Goal: Information Seeking & Learning: Find specific fact

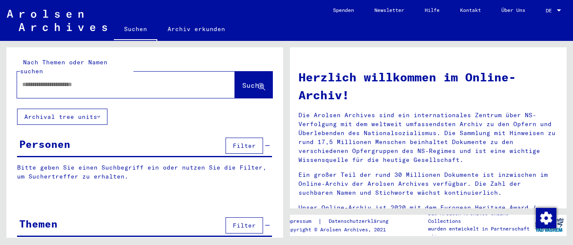
click at [53, 80] on input "text" at bounding box center [115, 84] width 187 height 9
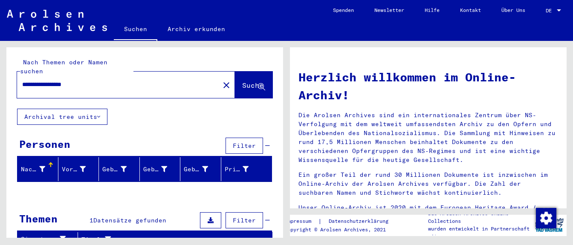
drag, startPoint x: 43, startPoint y: 78, endPoint x: 49, endPoint y: 85, distance: 9.7
click at [48, 83] on input "**********" at bounding box center [115, 84] width 187 height 9
drag, startPoint x: 61, startPoint y: 76, endPoint x: 3, endPoint y: 68, distance: 58.5
click at [22, 80] on input "**********" at bounding box center [115, 84] width 187 height 9
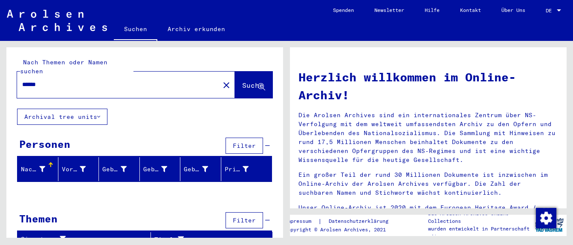
type input "******"
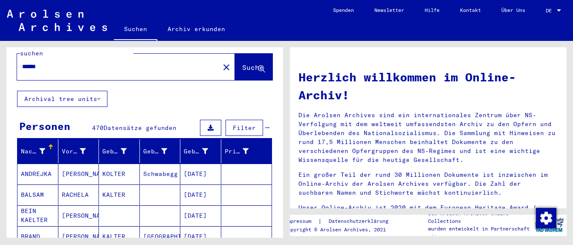
scroll to position [75, 0]
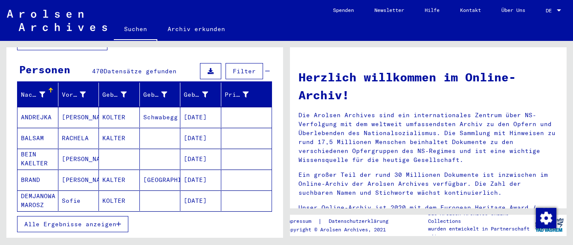
click at [89, 220] on span "Alle Ergebnisse anzeigen" at bounding box center [70, 224] width 92 height 8
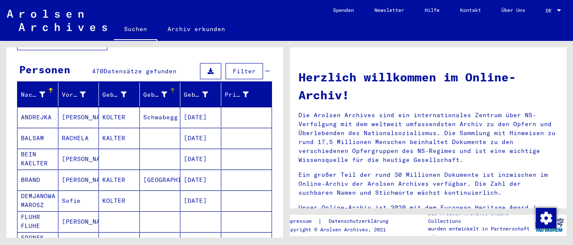
click at [170, 88] on div "Geburt‏" at bounding box center [161, 95] width 37 height 14
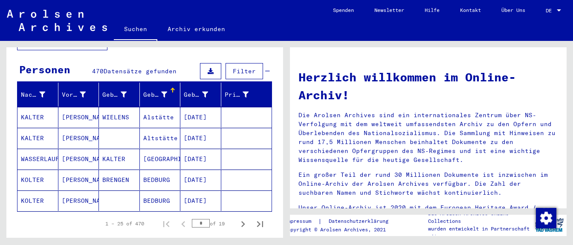
click at [167, 190] on mat-cell "BEDBURG" at bounding box center [160, 200] width 41 height 20
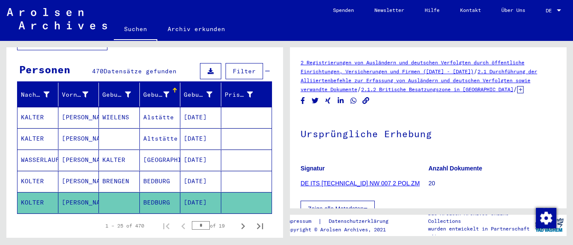
scroll to position [164, 0]
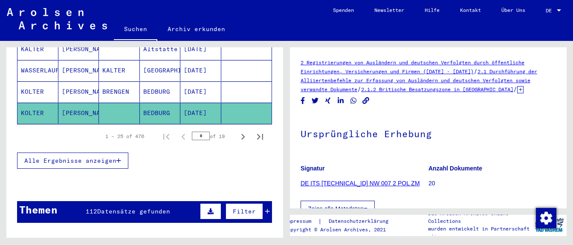
click at [82, 157] on span "Alle Ergebnisse anzeigen" at bounding box center [70, 161] width 92 height 8
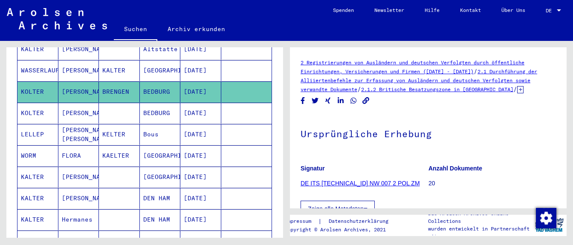
scroll to position [561, 0]
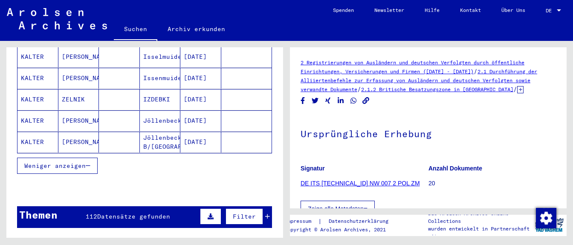
click at [81, 162] on span "Weniger anzeigen" at bounding box center [54, 166] width 61 height 8
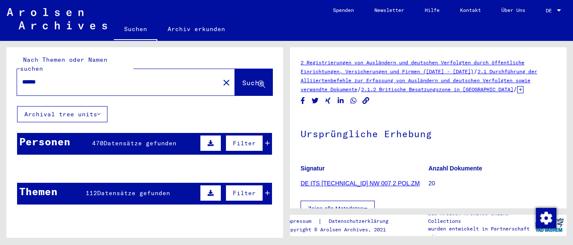
scroll to position [0, 0]
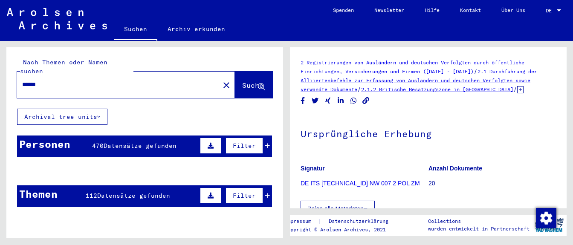
click at [213, 143] on icon at bounding box center [210, 146] width 6 height 6
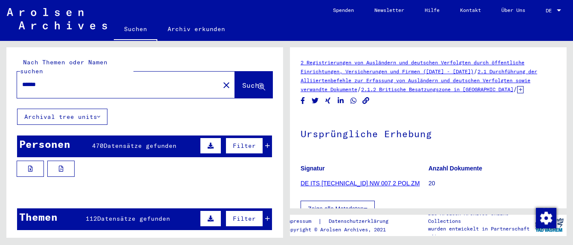
click at [271, 138] on div "Personen 470 Datensätze gefunden Filter" at bounding box center [144, 146] width 255 height 22
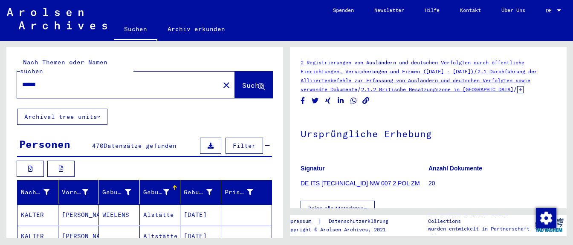
scroll to position [89, 0]
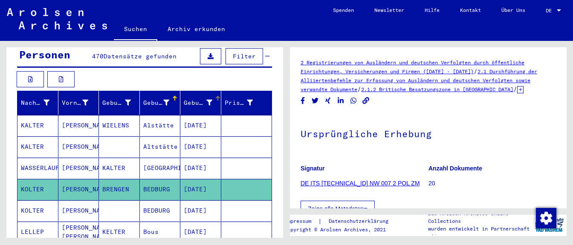
click at [214, 96] on div "Geburtsdatum" at bounding box center [203, 103] width 39 height 14
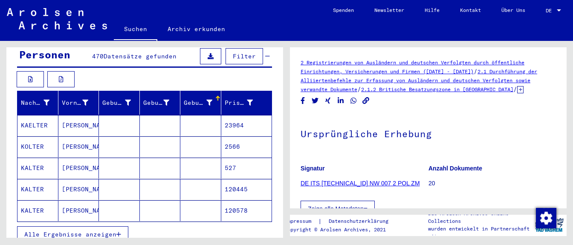
click at [164, 200] on mat-cell at bounding box center [160, 210] width 41 height 21
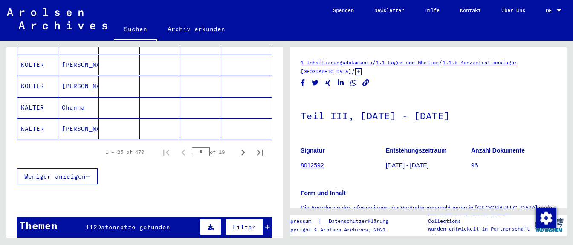
scroll to position [611, 0]
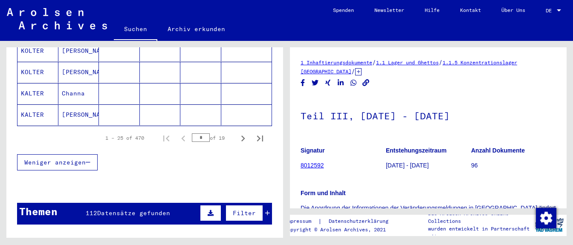
click at [166, 104] on mat-cell at bounding box center [160, 114] width 41 height 21
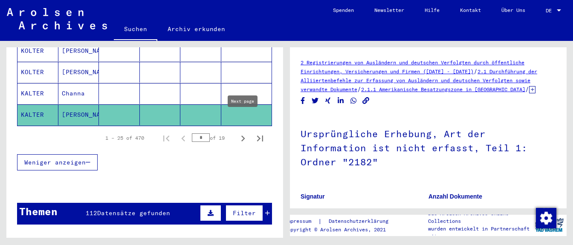
click at [241, 132] on icon "Next page" at bounding box center [243, 138] width 12 height 12
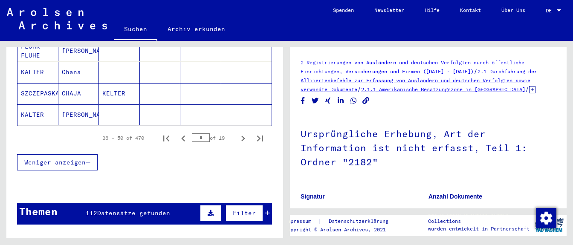
click at [241, 132] on icon "Next page" at bounding box center [243, 138] width 12 height 12
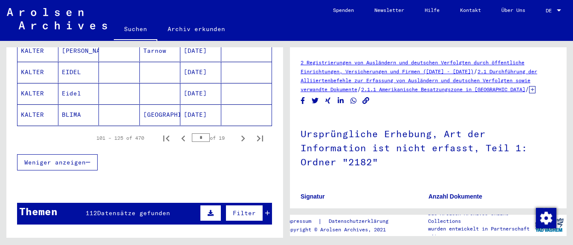
click at [241, 132] on icon "Next page" at bounding box center [243, 138] width 12 height 12
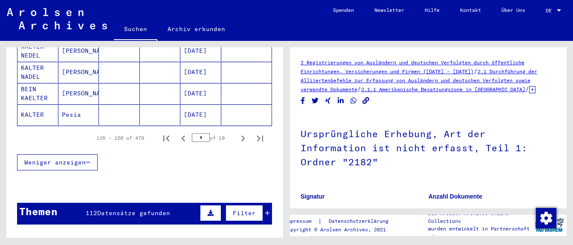
click at [241, 132] on icon "Next page" at bounding box center [243, 138] width 12 height 12
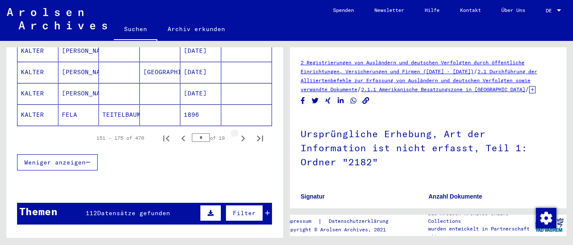
click at [241, 132] on icon "Next page" at bounding box center [243, 138] width 12 height 12
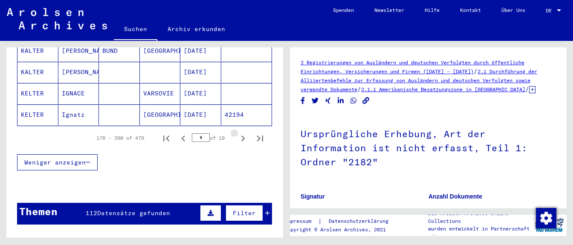
click at [241, 132] on icon "Next page" at bounding box center [243, 138] width 12 height 12
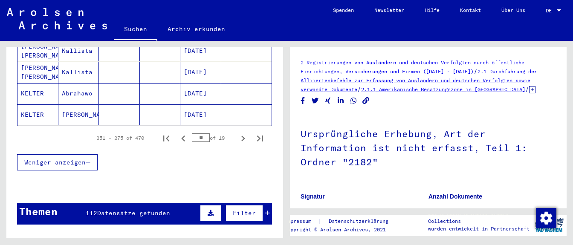
click at [241, 132] on icon "Next page" at bounding box center [243, 138] width 12 height 12
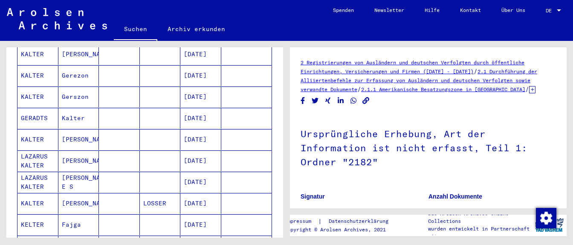
scroll to position [477, 0]
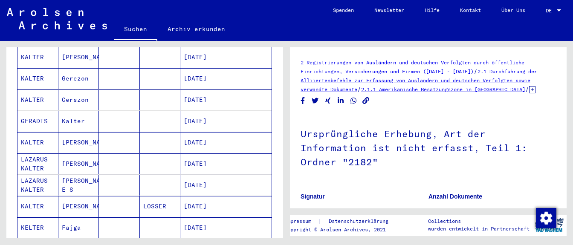
click at [209, 132] on mat-cell "[DATE]" at bounding box center [200, 142] width 41 height 21
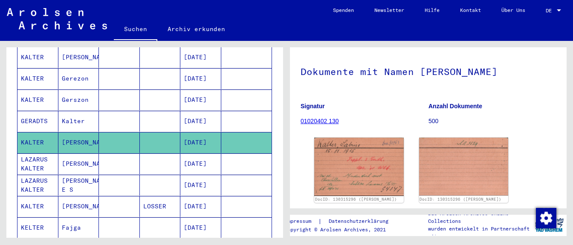
scroll to position [75, 0]
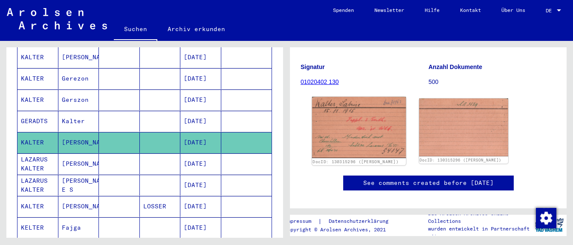
click at [370, 142] on img at bounding box center [359, 127] width 94 height 61
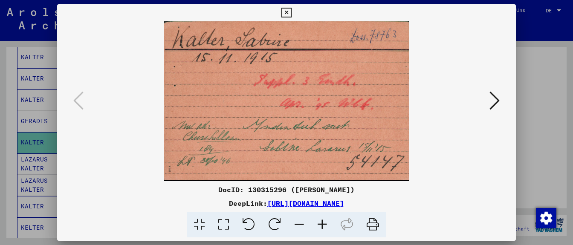
click at [437, 98] on icon at bounding box center [494, 100] width 10 height 20
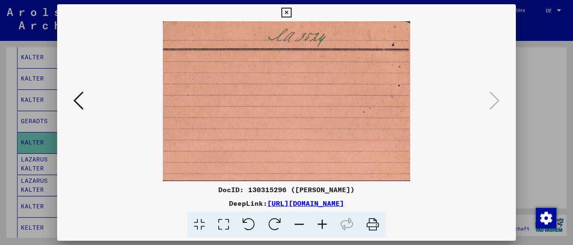
click at [293, 13] on button at bounding box center [286, 12] width 15 height 17
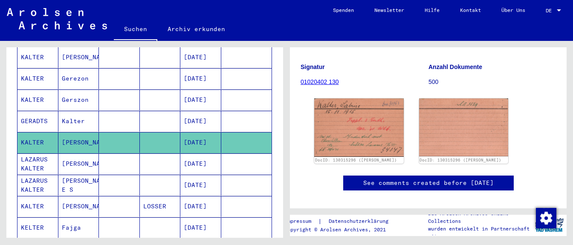
click at [262, 111] on mat-cell at bounding box center [246, 121] width 51 height 21
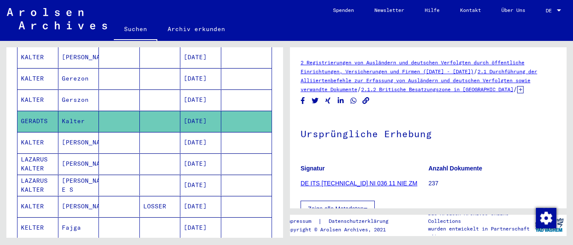
click at [437, 121] on h1 "Ursprüngliche Erhebung" at bounding box center [427, 132] width 255 height 37
click at [119, 111] on mat-cell at bounding box center [119, 121] width 41 height 21
click at [437, 131] on h1 "Ursprüngliche Erhebung" at bounding box center [427, 132] width 255 height 37
click at [193, 132] on mat-cell "[DATE]" at bounding box center [200, 142] width 41 height 21
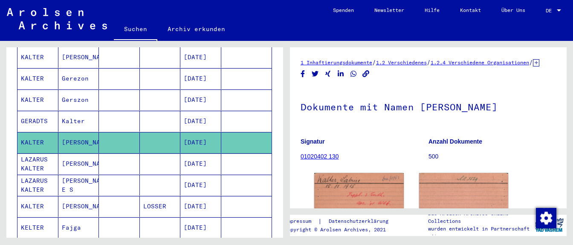
click at [190, 111] on mat-cell "[DATE]" at bounding box center [200, 121] width 41 height 21
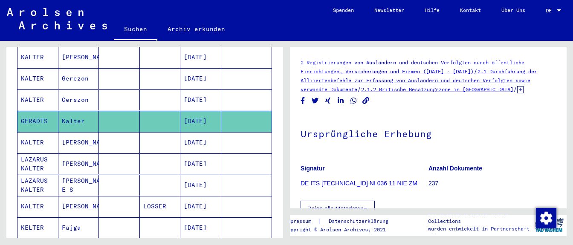
click at [200, 132] on mat-cell "[DATE]" at bounding box center [200, 142] width 41 height 21
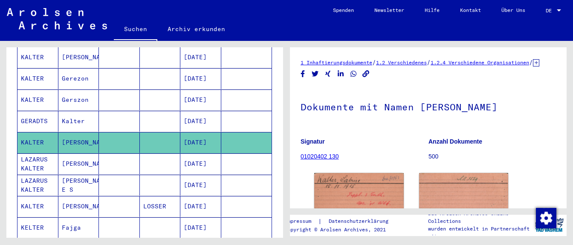
click at [205, 111] on mat-cell "[DATE]" at bounding box center [200, 121] width 41 height 21
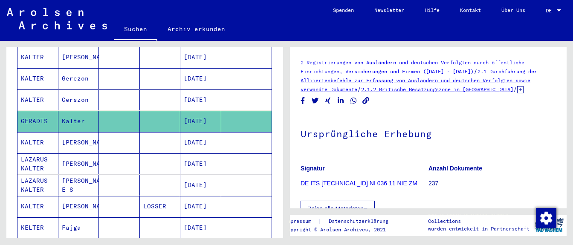
click at [201, 132] on mat-cell "[DATE]" at bounding box center [200, 142] width 41 height 21
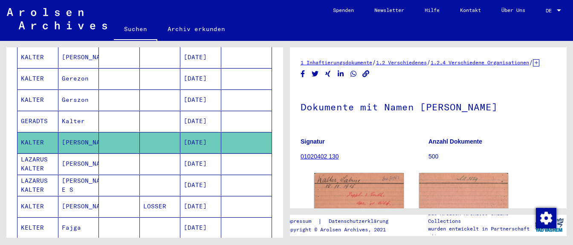
click at [210, 153] on mat-cell "[DATE]" at bounding box center [200, 163] width 41 height 21
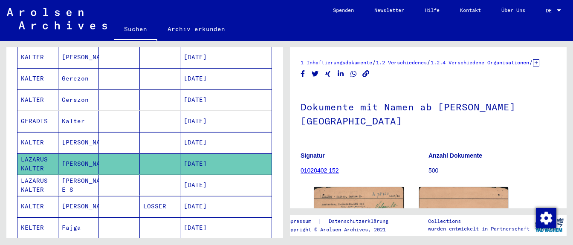
scroll to position [60, 0]
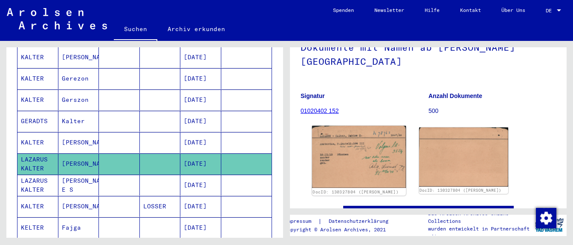
click at [375, 159] on img at bounding box center [359, 157] width 94 height 62
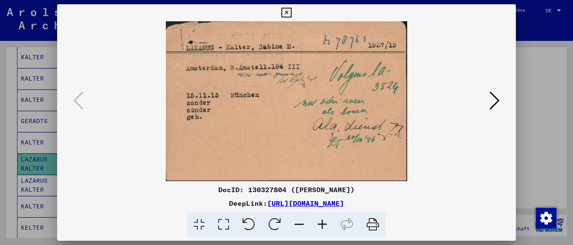
click at [291, 11] on icon at bounding box center [286, 13] width 10 height 10
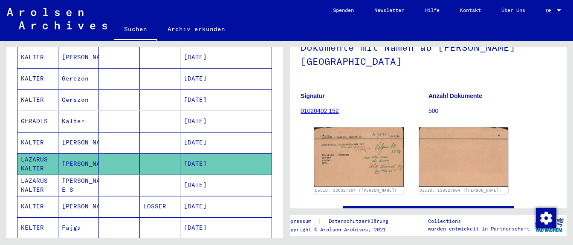
click at [202, 175] on mat-cell "[DATE]" at bounding box center [200, 185] width 41 height 21
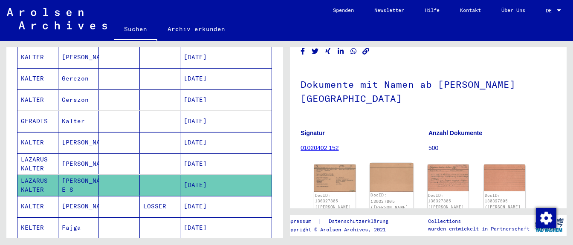
scroll to position [60, 0]
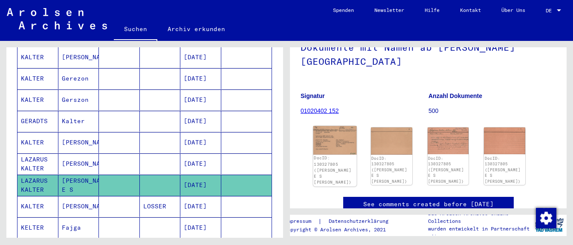
click at [337, 137] on img at bounding box center [334, 140] width 43 height 29
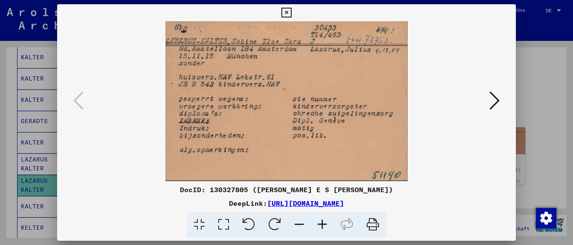
click at [437, 101] on icon at bounding box center [494, 100] width 10 height 20
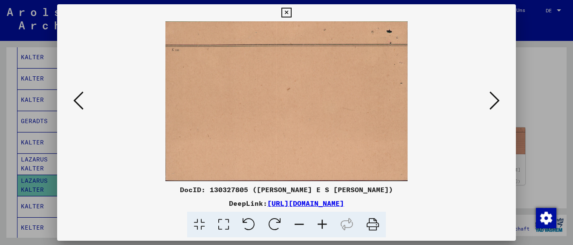
click at [437, 102] on icon at bounding box center [494, 100] width 10 height 20
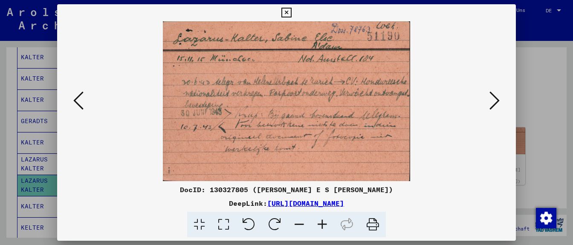
click at [437, 105] on img at bounding box center [286, 101] width 400 height 160
click at [437, 102] on icon at bounding box center [494, 100] width 10 height 20
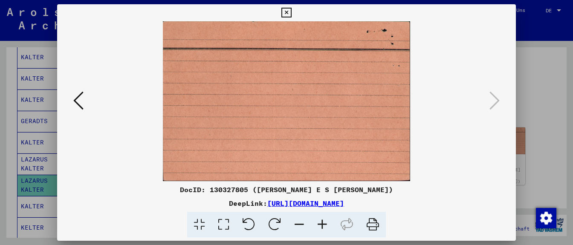
click at [291, 15] on icon at bounding box center [286, 13] width 10 height 10
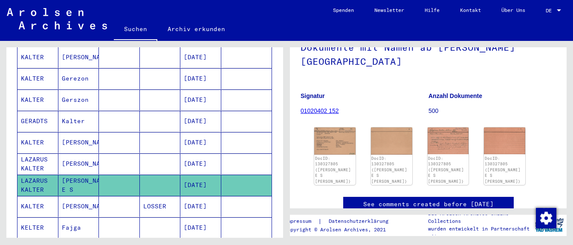
click at [307, 197] on yv-its-disqus "See comments created before [DATE]" at bounding box center [427, 213] width 255 height 32
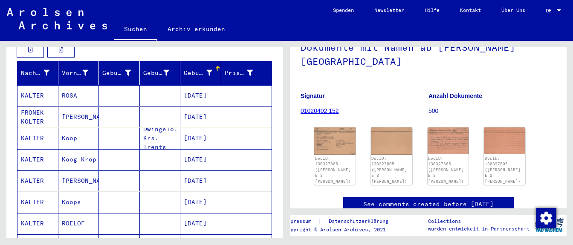
scroll to position [0, 0]
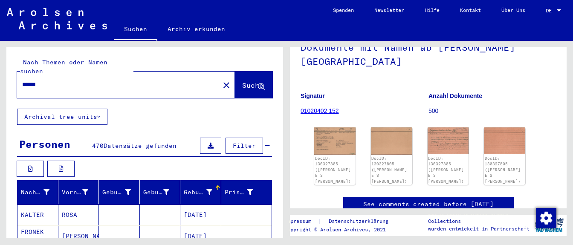
click at [22, 75] on div "******" at bounding box center [115, 84] width 197 height 19
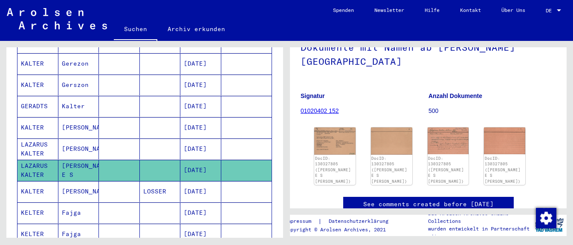
scroll to position [596, 0]
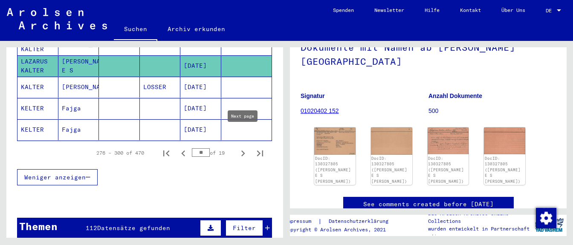
click at [243, 150] on icon "Next page" at bounding box center [243, 153] width 4 height 6
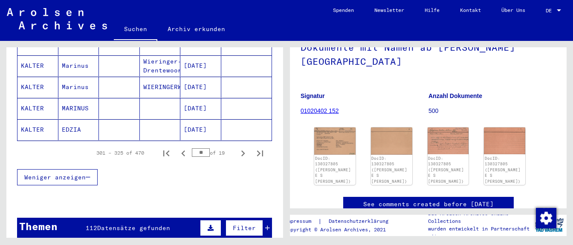
click at [243, 150] on icon "Next page" at bounding box center [243, 153] width 4 height 6
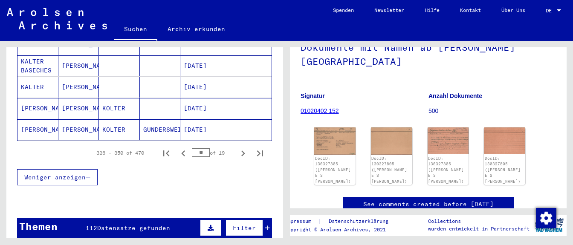
click at [243, 150] on icon "Next page" at bounding box center [243, 153] width 4 height 6
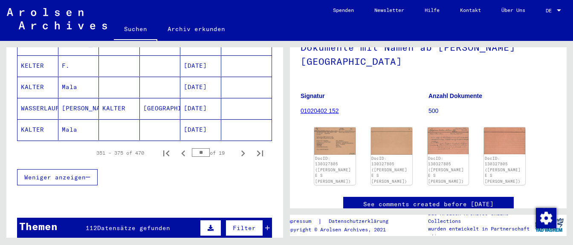
click at [243, 150] on icon "Next page" at bounding box center [243, 153] width 4 height 6
click at [242, 147] on icon "Next page" at bounding box center [243, 153] width 12 height 12
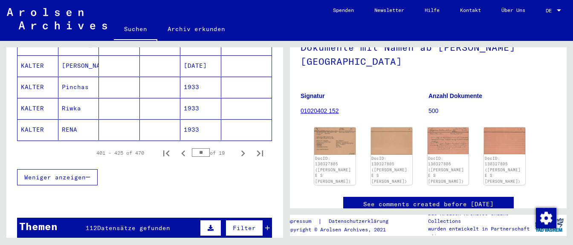
click at [242, 147] on icon "Next page" at bounding box center [243, 153] width 12 height 12
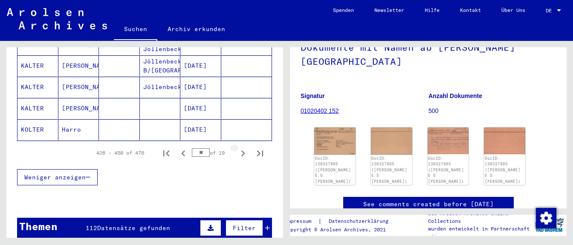
click at [242, 147] on icon "Next page" at bounding box center [243, 153] width 12 height 12
type input "**"
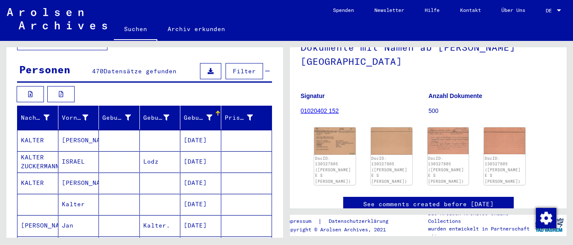
scroll to position [0, 0]
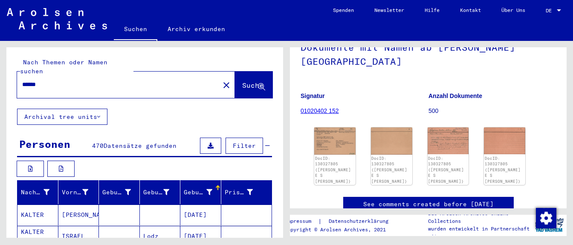
drag, startPoint x: 49, startPoint y: 78, endPoint x: 0, endPoint y: 73, distance: 48.8
click at [22, 80] on input "******" at bounding box center [118, 84] width 192 height 9
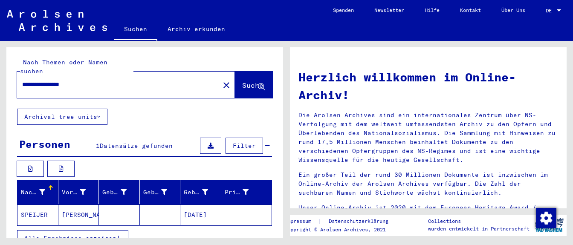
scroll to position [60, 0]
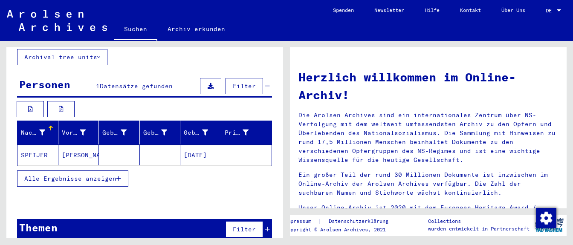
click at [196, 147] on mat-cell "[DATE]" at bounding box center [200, 155] width 41 height 20
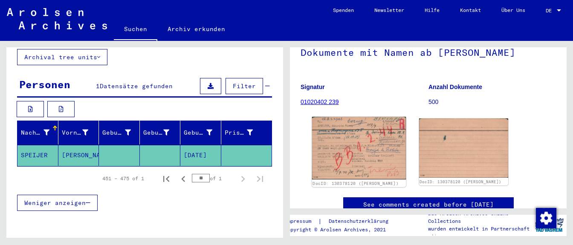
scroll to position [60, 0]
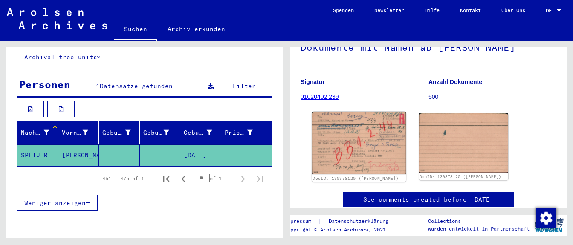
click at [369, 150] on img at bounding box center [359, 143] width 94 height 63
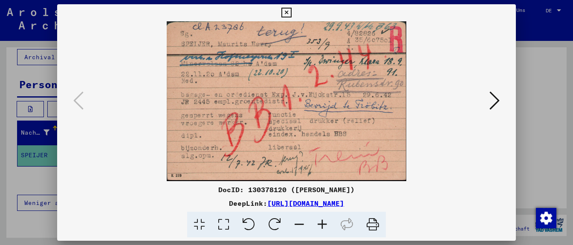
click at [437, 106] on button at bounding box center [493, 101] width 15 height 24
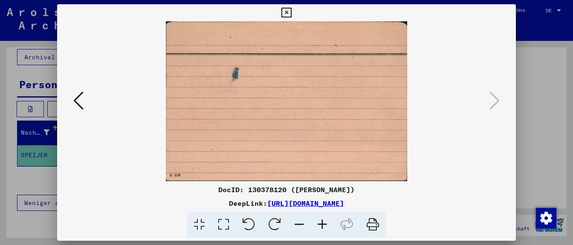
click at [75, 98] on icon at bounding box center [78, 100] width 10 height 20
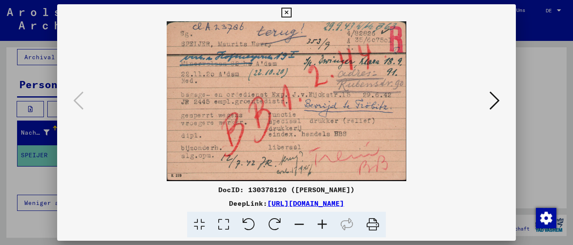
click at [291, 10] on icon at bounding box center [286, 13] width 10 height 10
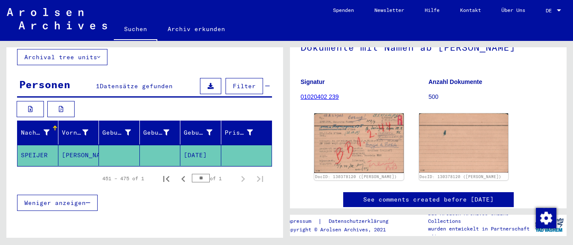
scroll to position [0, 0]
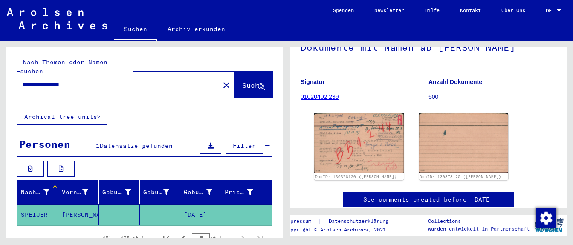
click at [57, 80] on input "**********" at bounding box center [118, 84] width 192 height 9
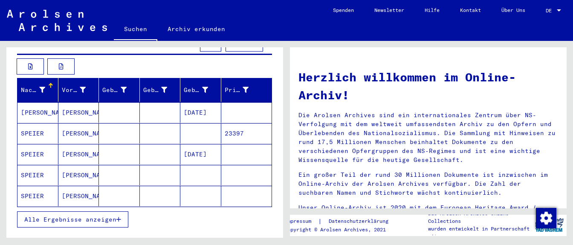
scroll to position [119, 0]
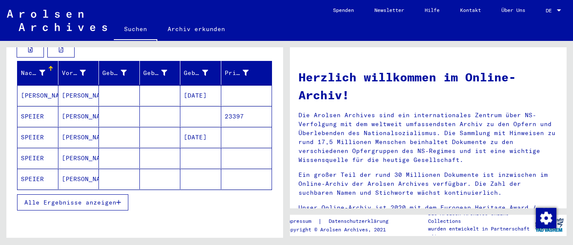
click at [82, 199] on span "Alle Ergebnisse anzeigen" at bounding box center [70, 203] width 92 height 8
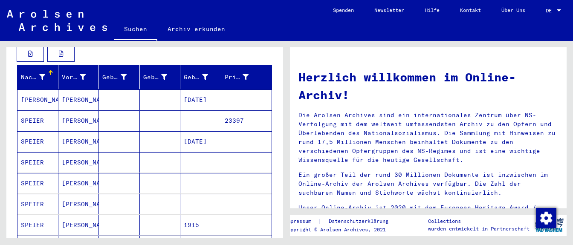
scroll to position [104, 0]
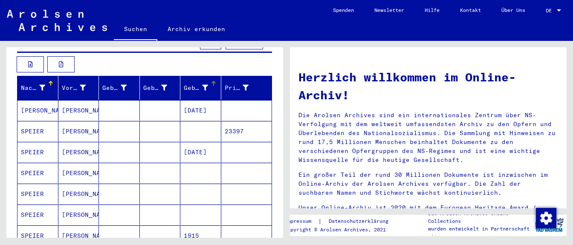
click at [213, 81] on div at bounding box center [213, 83] width 1 height 4
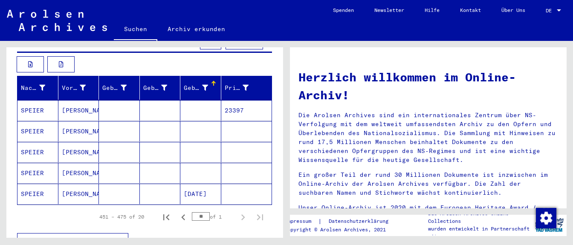
click at [200, 184] on mat-cell "[DATE]" at bounding box center [200, 194] width 41 height 20
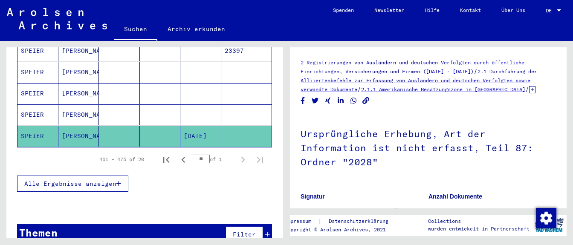
click at [84, 180] on span "Alle Ergebnisse anzeigen" at bounding box center [70, 184] width 92 height 8
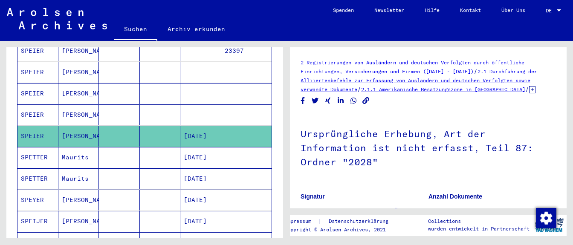
scroll to position [456, 0]
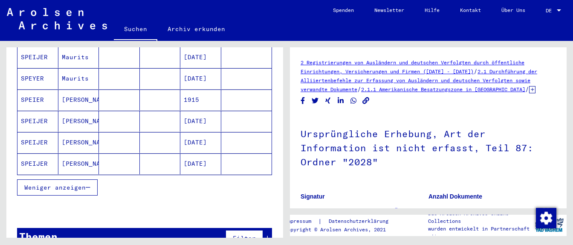
click at [198, 111] on mat-cell "[DATE]" at bounding box center [200, 121] width 41 height 21
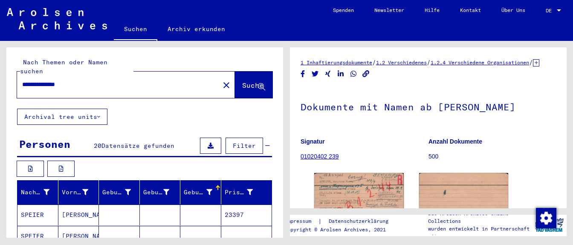
drag, startPoint x: 51, startPoint y: 74, endPoint x: 6, endPoint y: 71, distance: 44.8
click at [22, 80] on input "**********" at bounding box center [118, 84] width 192 height 9
type input "*******"
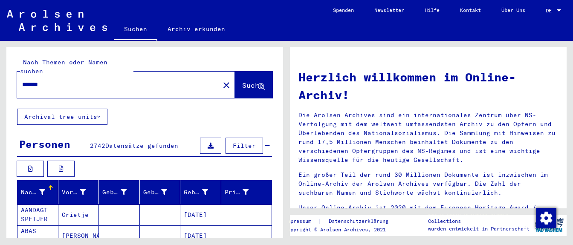
scroll to position [45, 0]
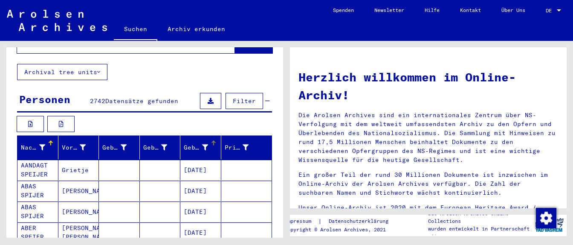
click at [213, 141] on div "Geburtsdatum" at bounding box center [202, 148] width 37 height 14
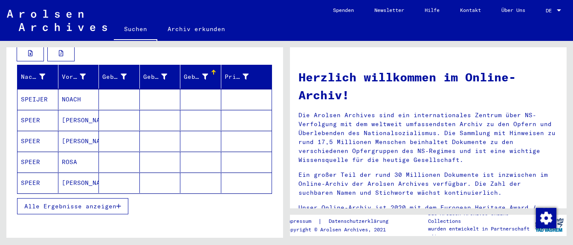
scroll to position [164, 0]
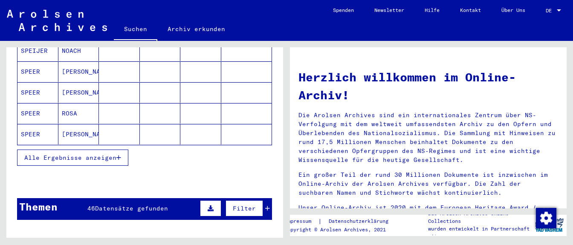
click at [112, 124] on mat-cell at bounding box center [119, 134] width 41 height 20
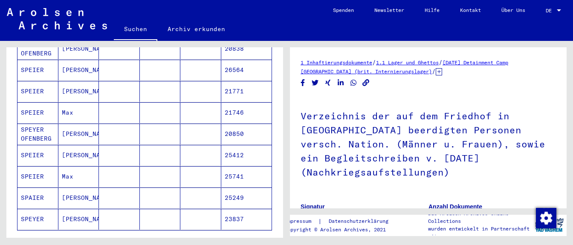
scroll to position [581, 0]
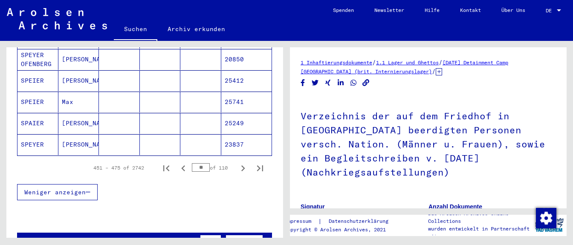
click at [166, 134] on mat-cell at bounding box center [160, 144] width 41 height 21
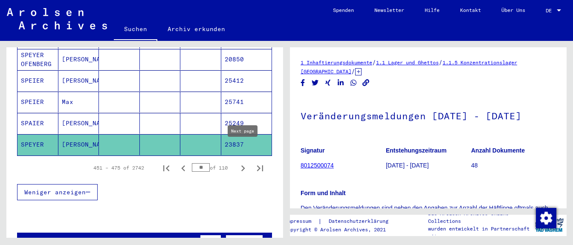
click at [244, 162] on icon "Next page" at bounding box center [243, 168] width 12 height 12
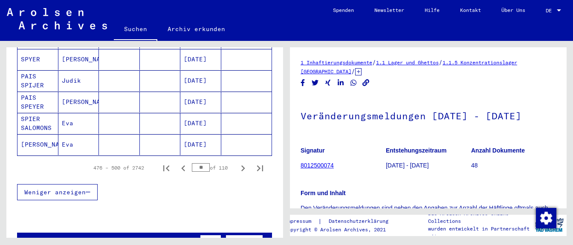
click at [244, 162] on icon "Next page" at bounding box center [243, 168] width 12 height 12
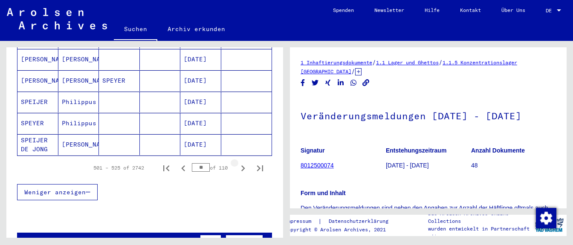
click at [244, 162] on icon "Next page" at bounding box center [243, 168] width 12 height 12
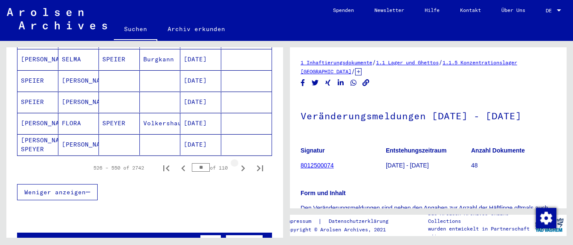
click at [244, 162] on icon "Next page" at bounding box center [243, 168] width 12 height 12
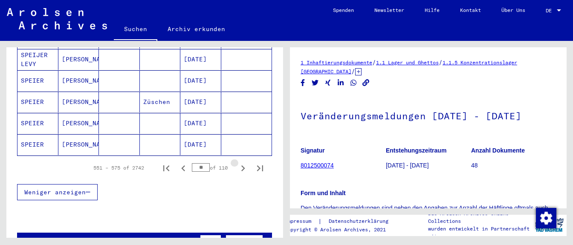
click at [244, 162] on icon "Next page" at bounding box center [243, 168] width 12 height 12
click at [243, 162] on icon "Next page" at bounding box center [243, 168] width 12 height 12
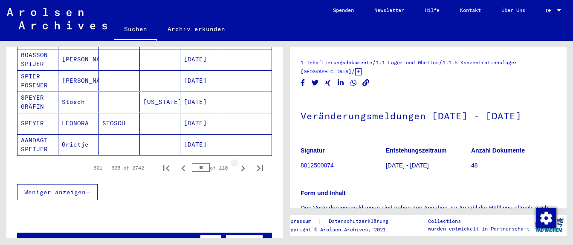
click at [243, 165] on icon "Next page" at bounding box center [243, 168] width 4 height 6
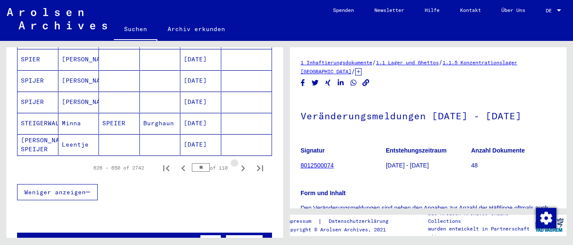
click at [243, 165] on icon "Next page" at bounding box center [243, 168] width 4 height 6
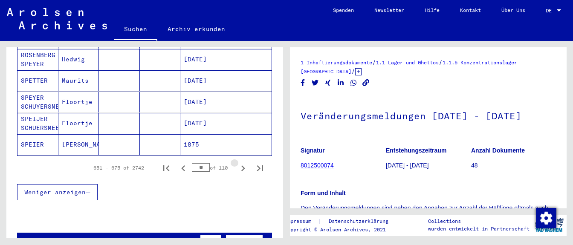
click at [242, 165] on icon "Next page" at bounding box center [243, 168] width 4 height 6
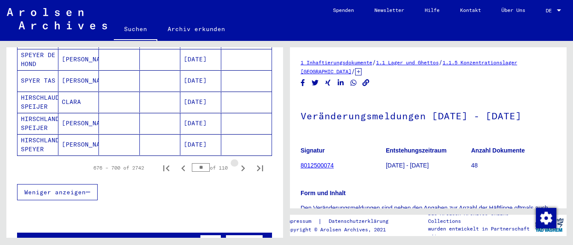
click at [241, 162] on icon "Next page" at bounding box center [243, 168] width 12 height 12
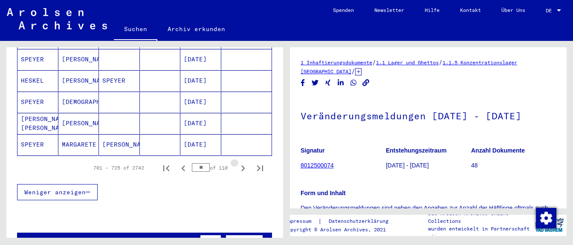
click at [241, 162] on icon "Next page" at bounding box center [243, 168] width 12 height 12
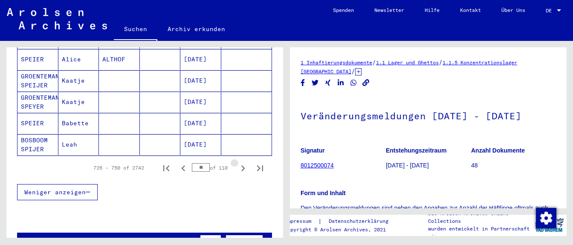
click at [241, 162] on icon "Next page" at bounding box center [243, 168] width 12 height 12
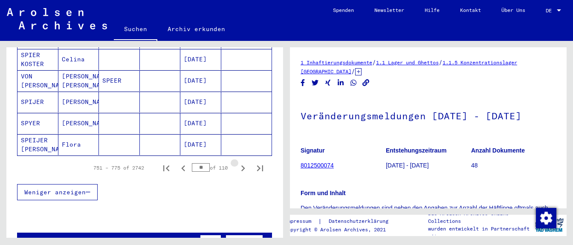
click at [241, 162] on icon "Next page" at bounding box center [243, 168] width 12 height 12
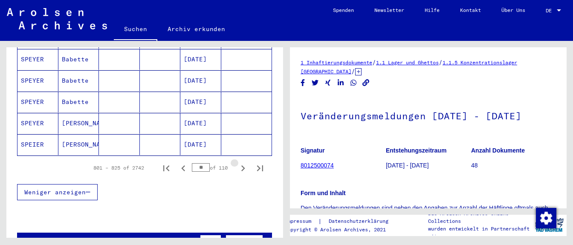
click at [241, 162] on icon "Next page" at bounding box center [243, 168] width 12 height 12
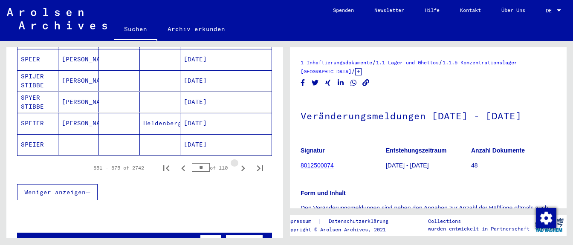
click at [241, 162] on icon "Next page" at bounding box center [243, 168] width 12 height 12
click at [240, 162] on icon "Next page" at bounding box center [243, 168] width 12 height 12
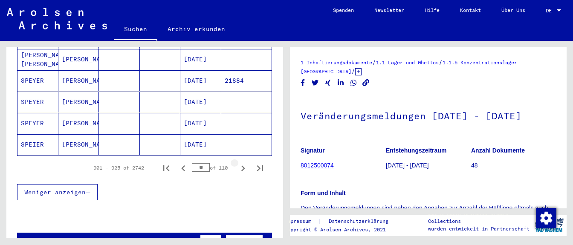
click at [240, 162] on icon "Next page" at bounding box center [243, 168] width 12 height 12
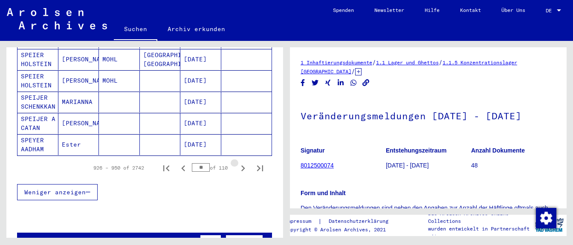
click at [240, 162] on icon "Next page" at bounding box center [243, 168] width 12 height 12
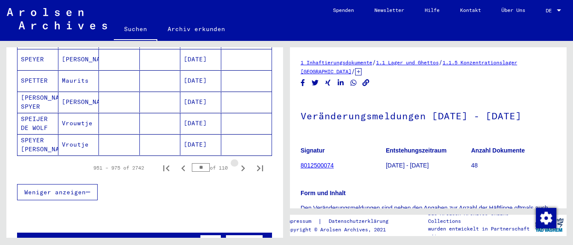
click at [240, 162] on icon "Next page" at bounding box center [243, 168] width 12 height 12
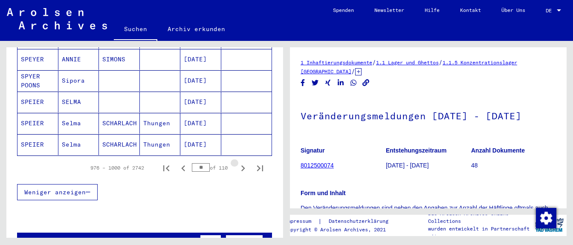
click at [240, 162] on icon "Next page" at bounding box center [243, 168] width 12 height 12
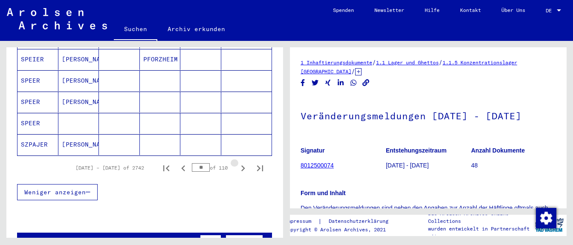
click at [240, 162] on icon "Next page" at bounding box center [243, 168] width 12 height 12
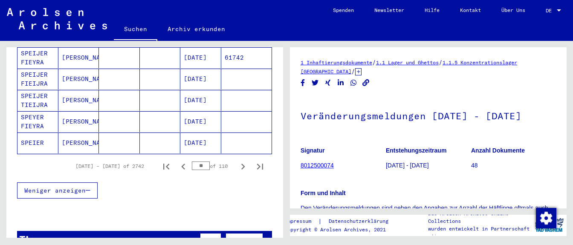
scroll to position [581, 0]
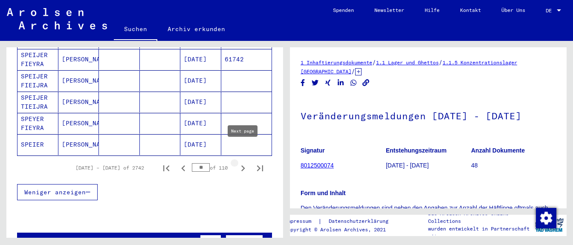
click at [239, 162] on icon "Next page" at bounding box center [243, 168] width 12 height 12
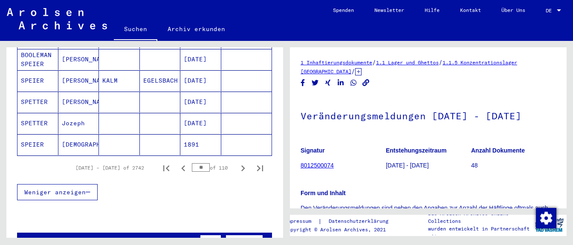
click at [243, 165] on icon "Next page" at bounding box center [243, 168] width 4 height 6
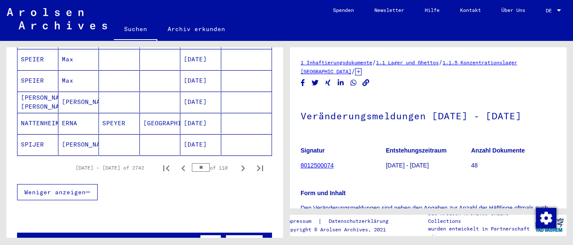
click at [243, 165] on icon "Next page" at bounding box center [243, 168] width 4 height 6
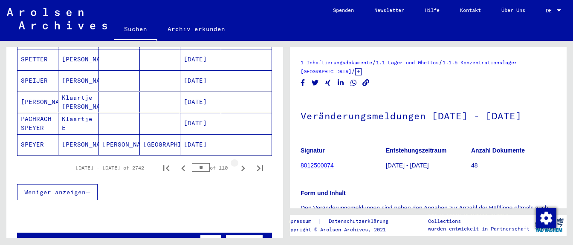
click at [243, 165] on icon "Next page" at bounding box center [243, 168] width 4 height 6
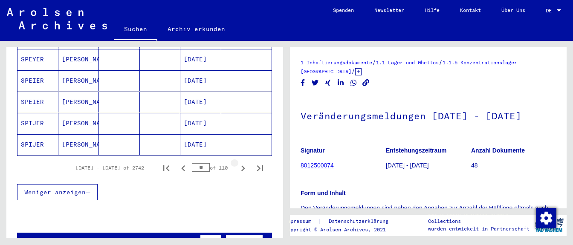
click at [243, 165] on icon "Next page" at bounding box center [243, 168] width 4 height 6
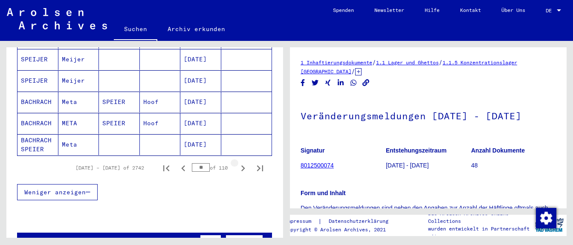
click at [243, 165] on icon "Next page" at bounding box center [243, 168] width 4 height 6
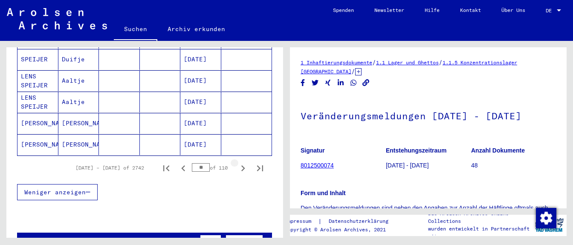
click at [243, 165] on icon "Next page" at bounding box center [243, 168] width 4 height 6
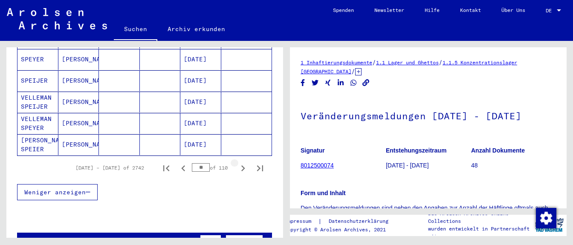
click at [243, 165] on icon "Next page" at bounding box center [243, 168] width 4 height 6
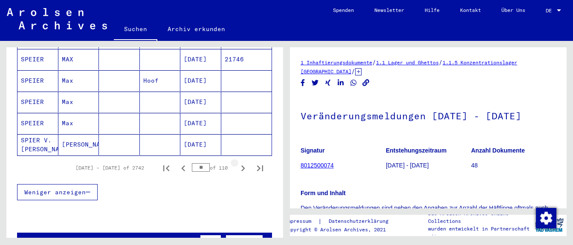
click at [242, 162] on icon "Next page" at bounding box center [243, 168] width 12 height 12
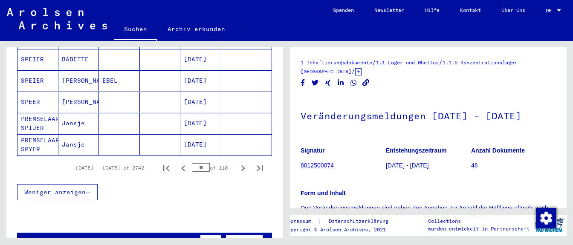
click at [240, 162] on icon "Next page" at bounding box center [243, 168] width 12 height 12
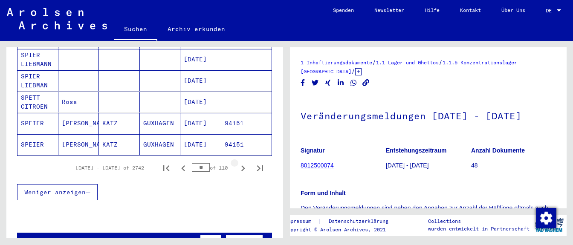
click at [240, 162] on icon "Next page" at bounding box center [243, 168] width 12 height 12
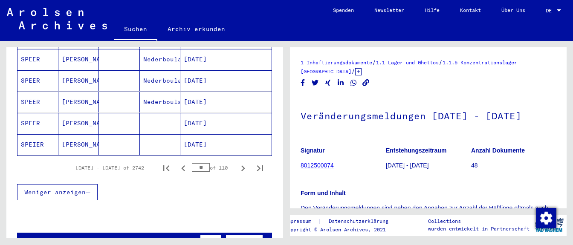
click at [241, 162] on icon "Next page" at bounding box center [243, 168] width 12 height 12
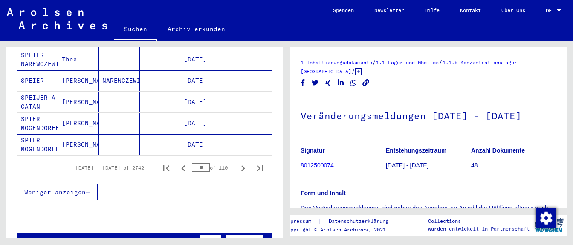
click at [242, 165] on icon "Next page" at bounding box center [243, 168] width 4 height 6
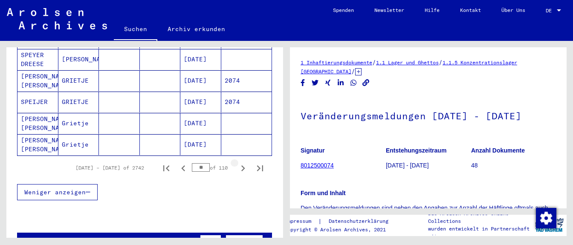
click at [242, 165] on icon "Next page" at bounding box center [243, 168] width 4 height 6
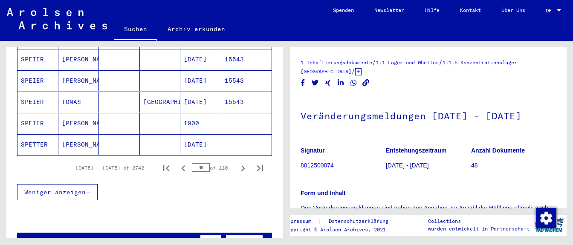
click at [242, 165] on icon "Next page" at bounding box center [243, 168] width 4 height 6
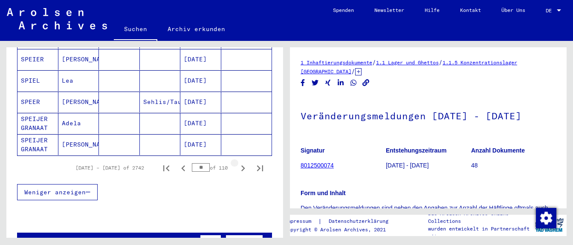
click at [242, 165] on icon "Next page" at bounding box center [243, 168] width 4 height 6
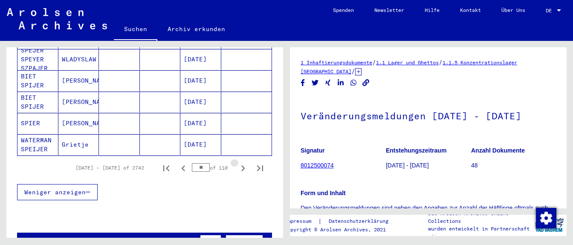
click at [242, 162] on icon "Next page" at bounding box center [243, 168] width 12 height 12
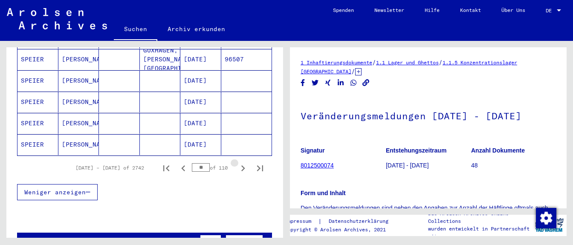
click at [242, 162] on icon "Next page" at bounding box center [243, 168] width 12 height 12
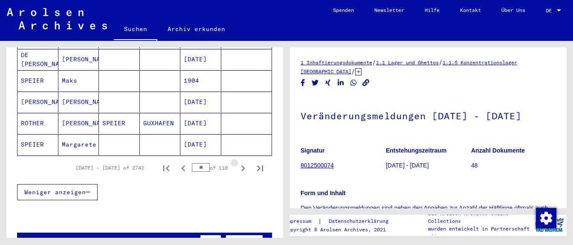
click at [242, 162] on icon "Next page" at bounding box center [243, 168] width 12 height 12
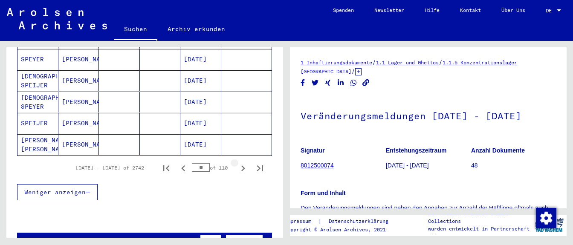
click at [242, 162] on icon "Next page" at bounding box center [243, 168] width 12 height 12
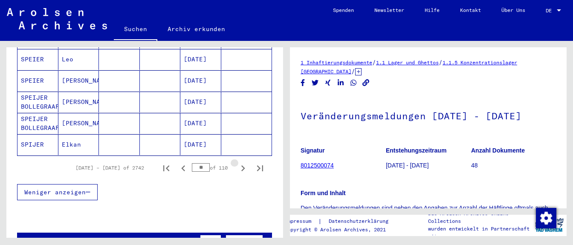
click at [242, 162] on icon "Next page" at bounding box center [243, 168] width 12 height 12
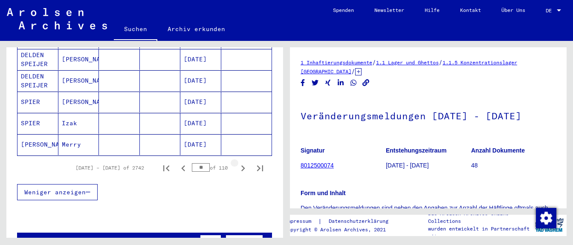
click at [242, 162] on icon "Next page" at bounding box center [243, 168] width 12 height 12
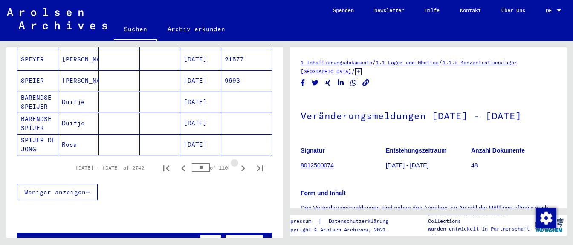
click at [242, 162] on icon "Next page" at bounding box center [243, 168] width 12 height 12
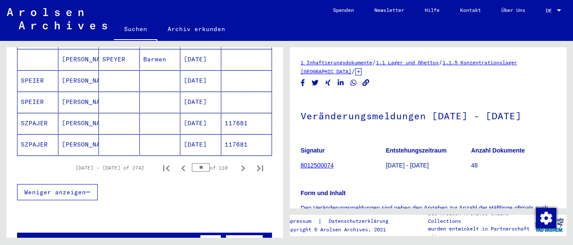
click at [241, 162] on icon "Next page" at bounding box center [243, 168] width 12 height 12
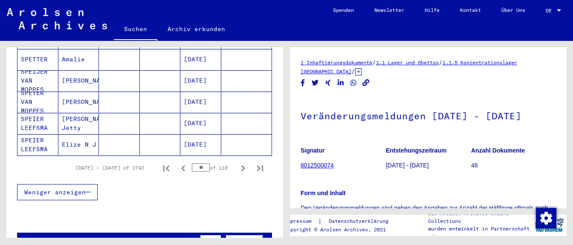
click at [242, 162] on icon "Next page" at bounding box center [243, 168] width 12 height 12
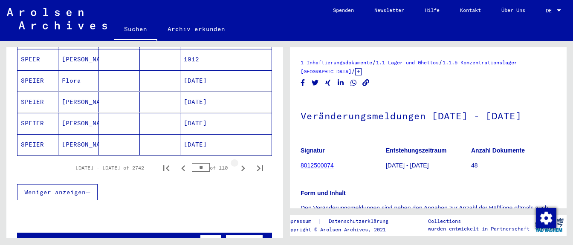
click at [242, 165] on icon "Next page" at bounding box center [243, 168] width 4 height 6
click at [243, 165] on icon "Next page" at bounding box center [243, 168] width 4 height 6
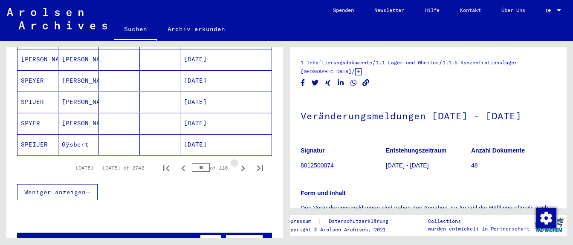
click at [242, 162] on icon "Next page" at bounding box center [243, 168] width 12 height 12
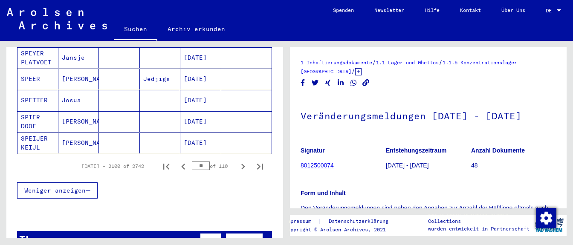
scroll to position [581, 0]
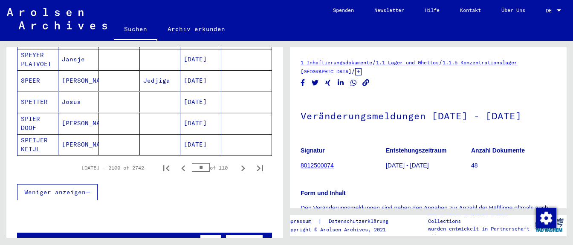
click at [241, 162] on icon "Next page" at bounding box center [243, 168] width 12 height 12
click at [243, 165] on icon "Next page" at bounding box center [243, 168] width 4 height 6
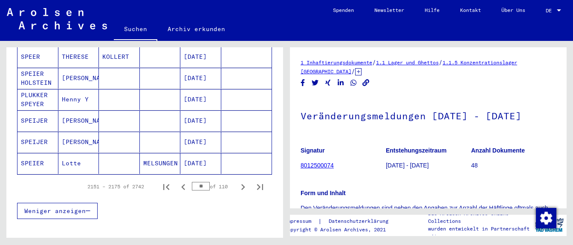
scroll to position [567, 0]
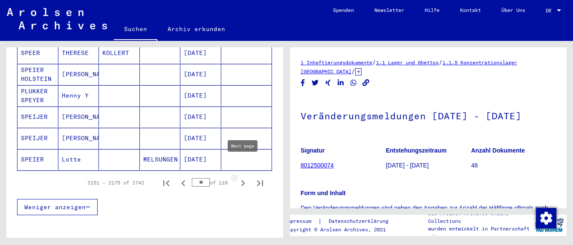
click at [242, 177] on icon "Next page" at bounding box center [243, 183] width 12 height 12
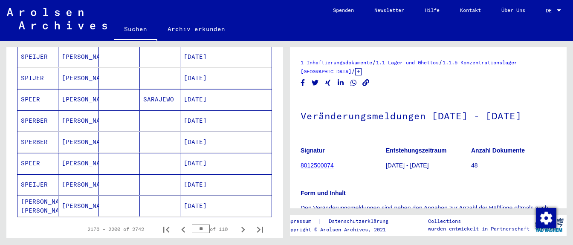
scroll to position [537, 0]
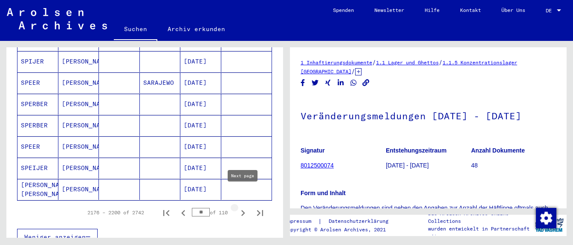
click at [245, 207] on icon "Next page" at bounding box center [243, 213] width 12 height 12
type input "**"
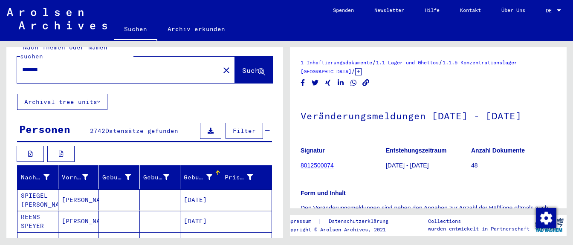
scroll to position [0, 0]
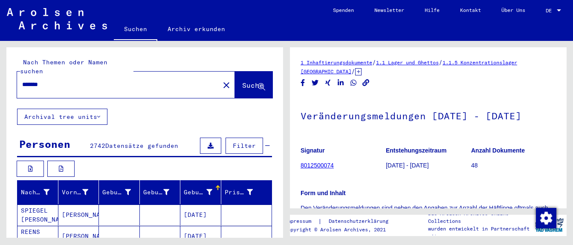
drag, startPoint x: 58, startPoint y: 77, endPoint x: 0, endPoint y: 71, distance: 58.2
click at [22, 80] on input "*******" at bounding box center [118, 84] width 192 height 9
type input "**********"
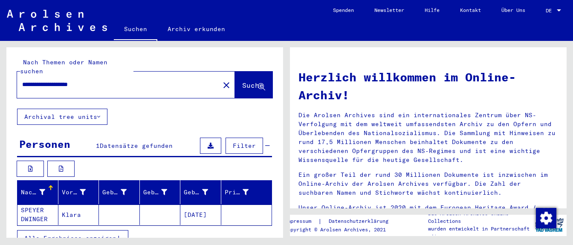
click at [200, 207] on mat-cell "[DATE]" at bounding box center [200, 214] width 41 height 20
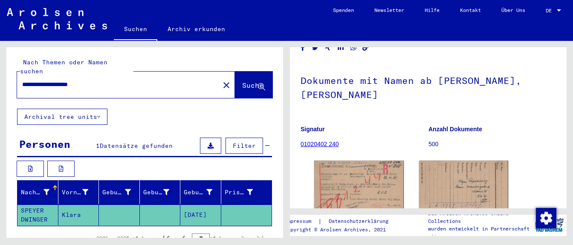
scroll to position [60, 0]
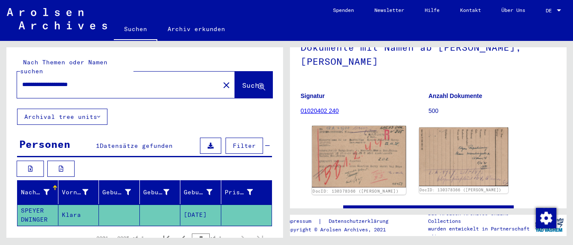
click at [379, 155] on img at bounding box center [359, 157] width 94 height 62
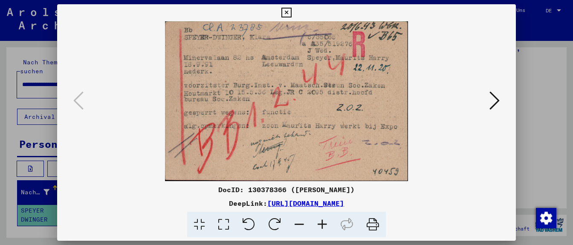
click at [437, 96] on button at bounding box center [493, 101] width 15 height 24
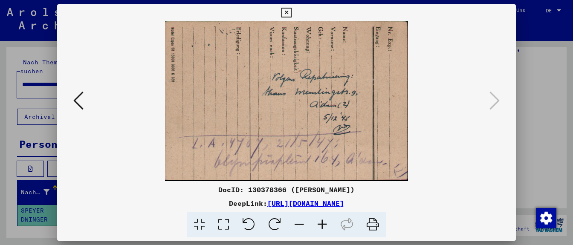
click at [75, 101] on icon at bounding box center [78, 100] width 10 height 20
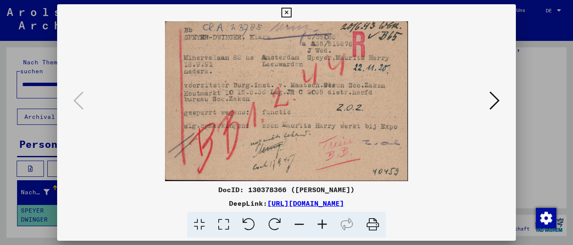
click at [437, 143] on img at bounding box center [286, 101] width 400 height 160
click at [433, 152] on img at bounding box center [286, 101] width 400 height 160
click at [291, 14] on icon at bounding box center [286, 13] width 10 height 10
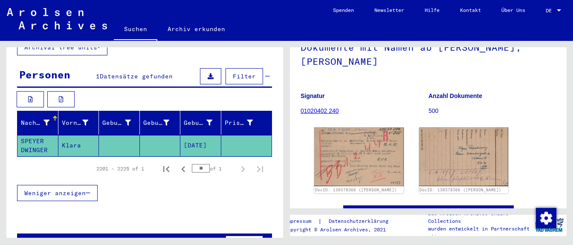
scroll to position [75, 0]
